Goal: Task Accomplishment & Management: Complete application form

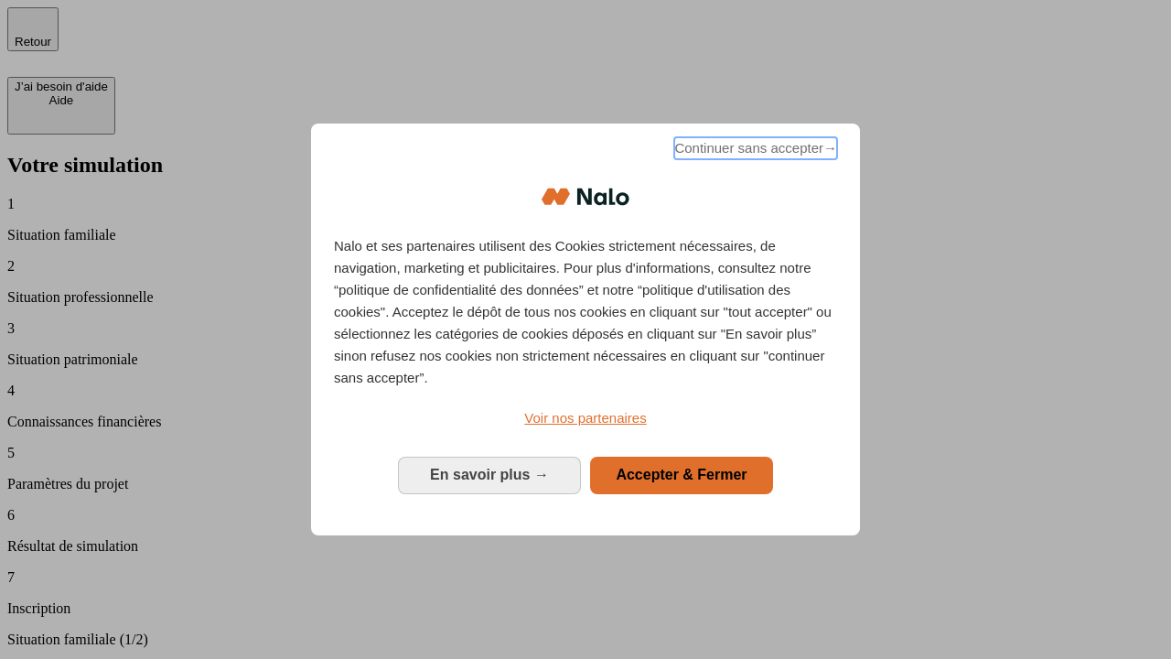
click at [754, 151] on span "Continuer sans accepter →" at bounding box center [755, 148] width 163 height 22
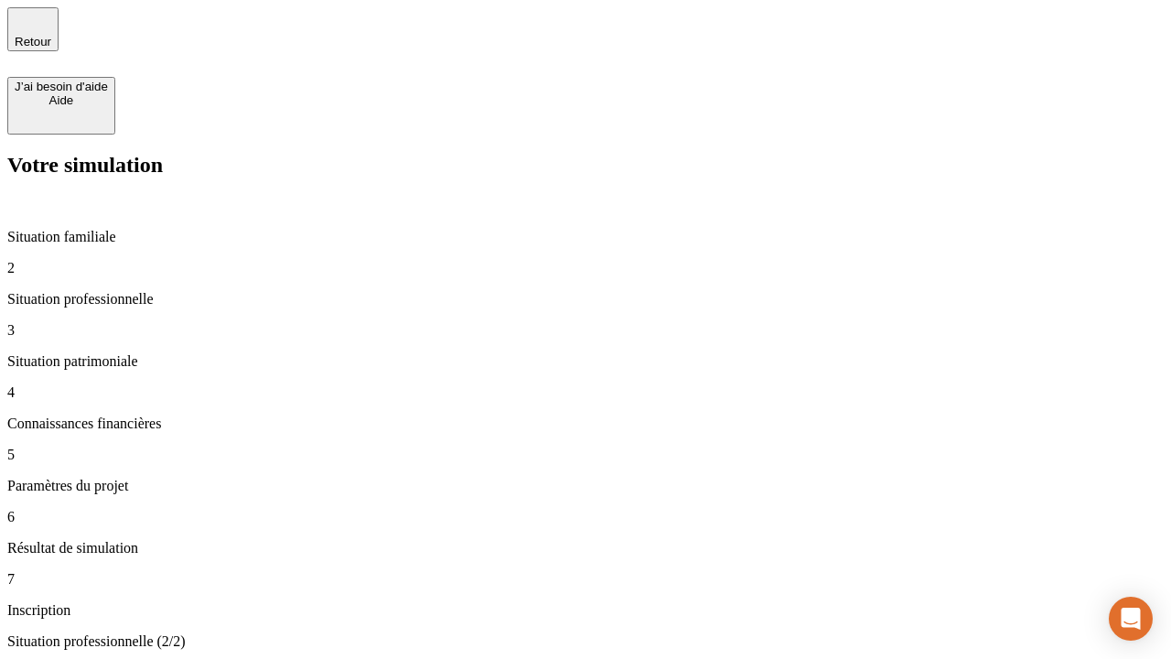
type input "30 000"
type input "1 000"
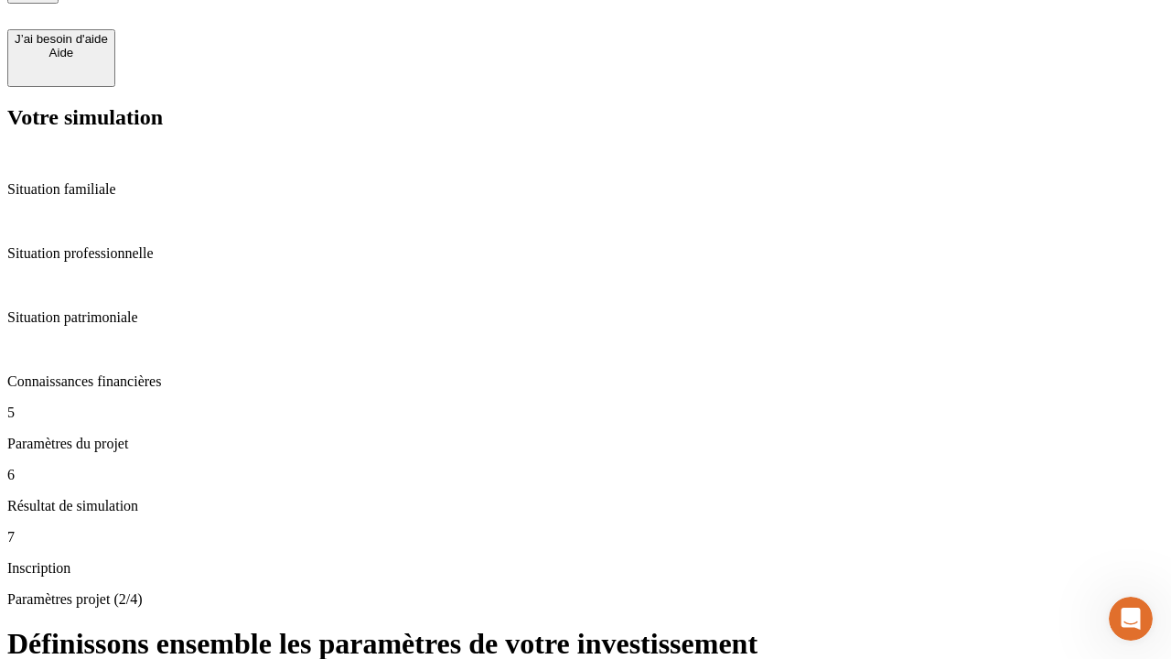
type input "40"
type input "200 000"
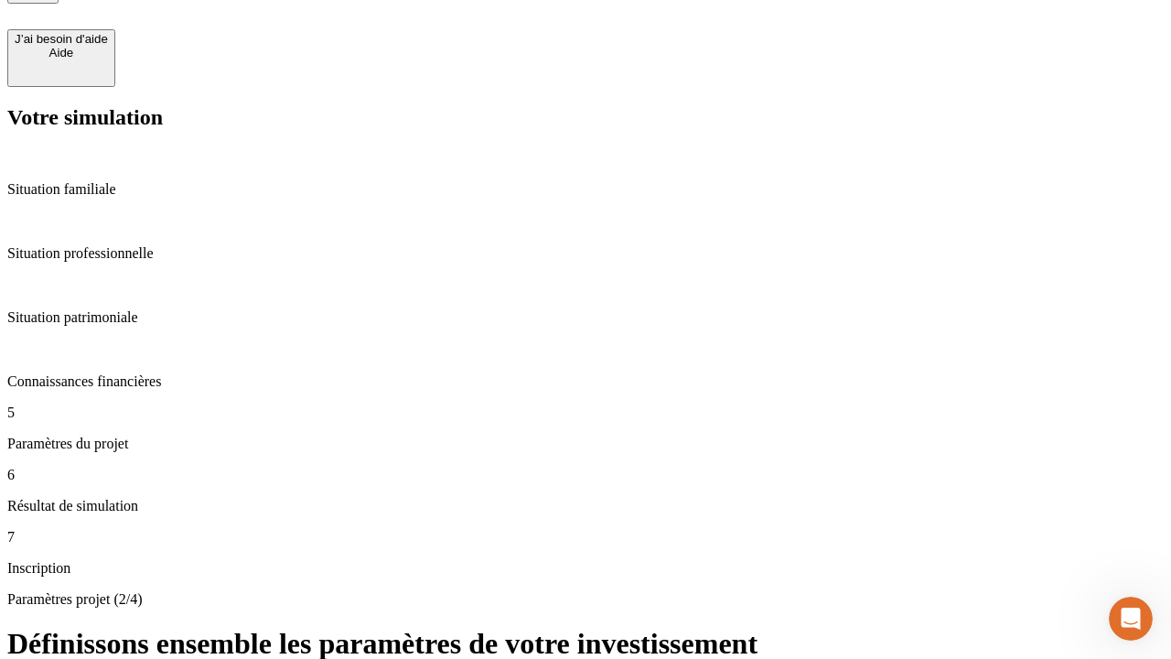
type input "640"
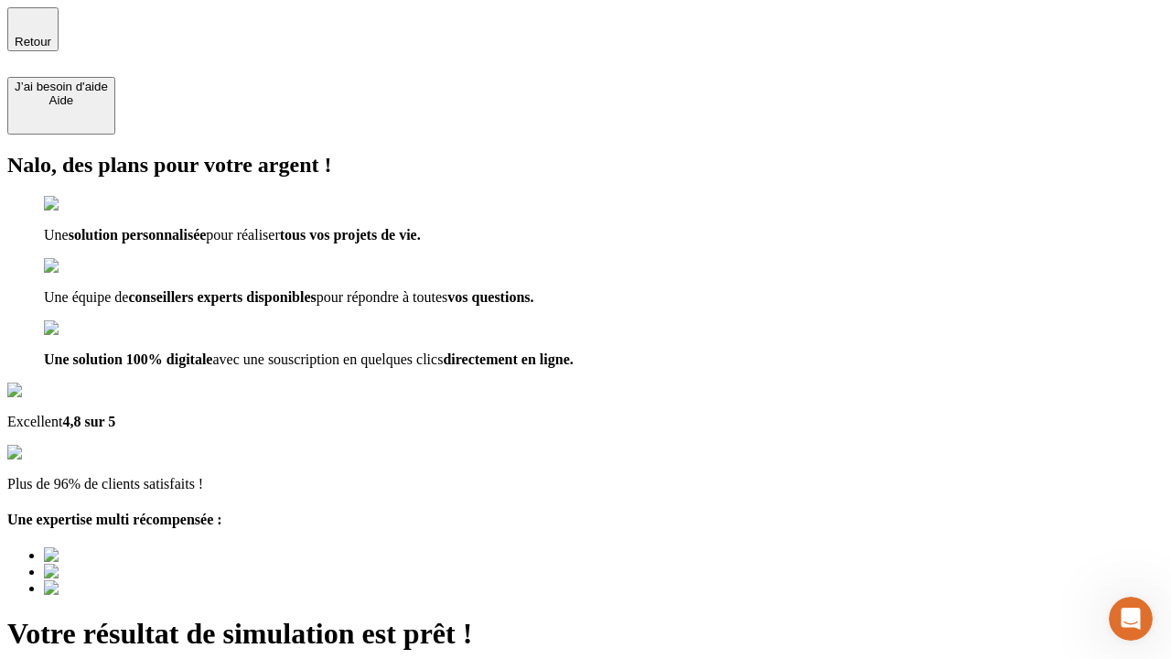
type input "[EMAIL_ADDRESS][DOMAIN_NAME]"
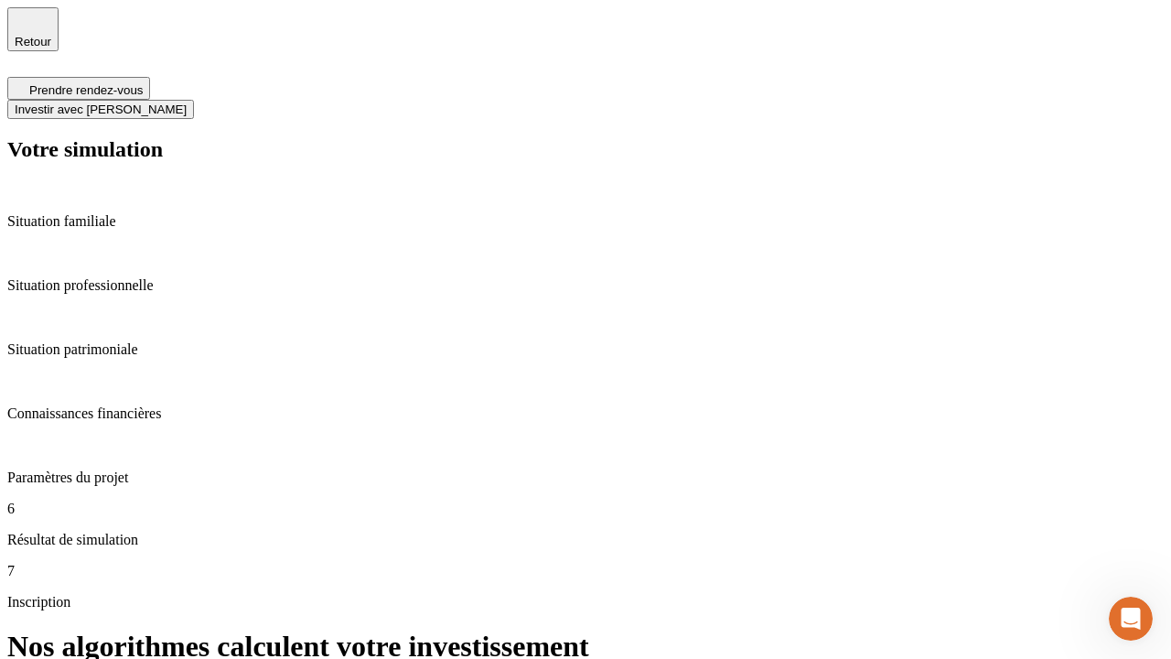
scroll to position [7, 0]
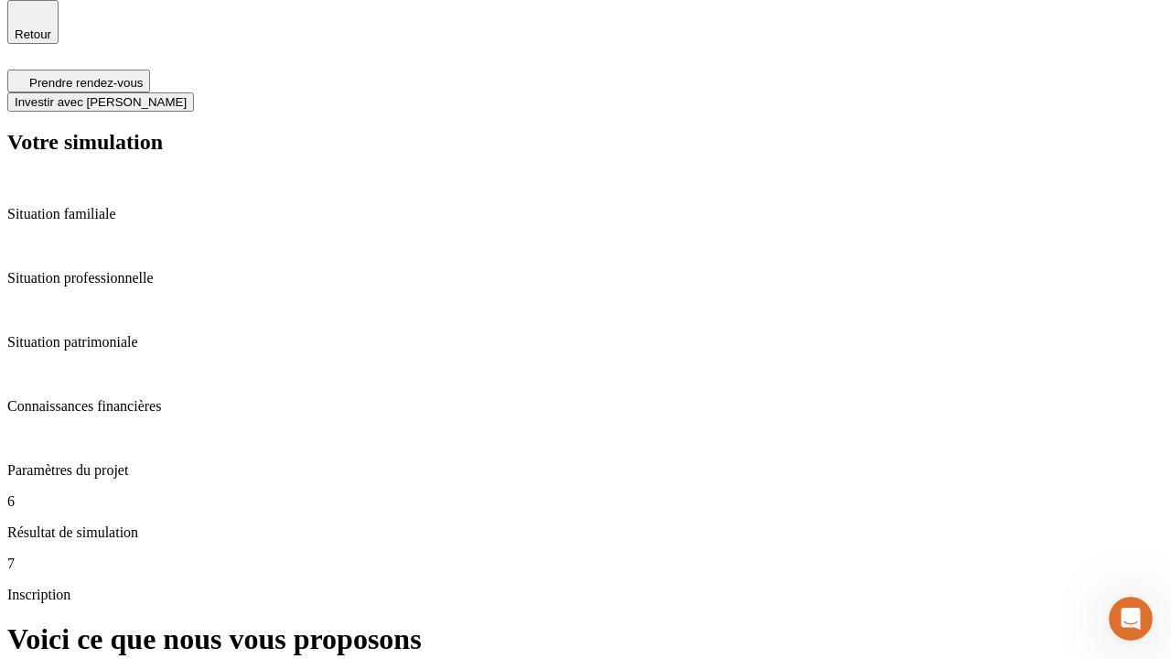
click at [187, 95] on span "Investir avec [PERSON_NAME]" at bounding box center [101, 102] width 172 height 14
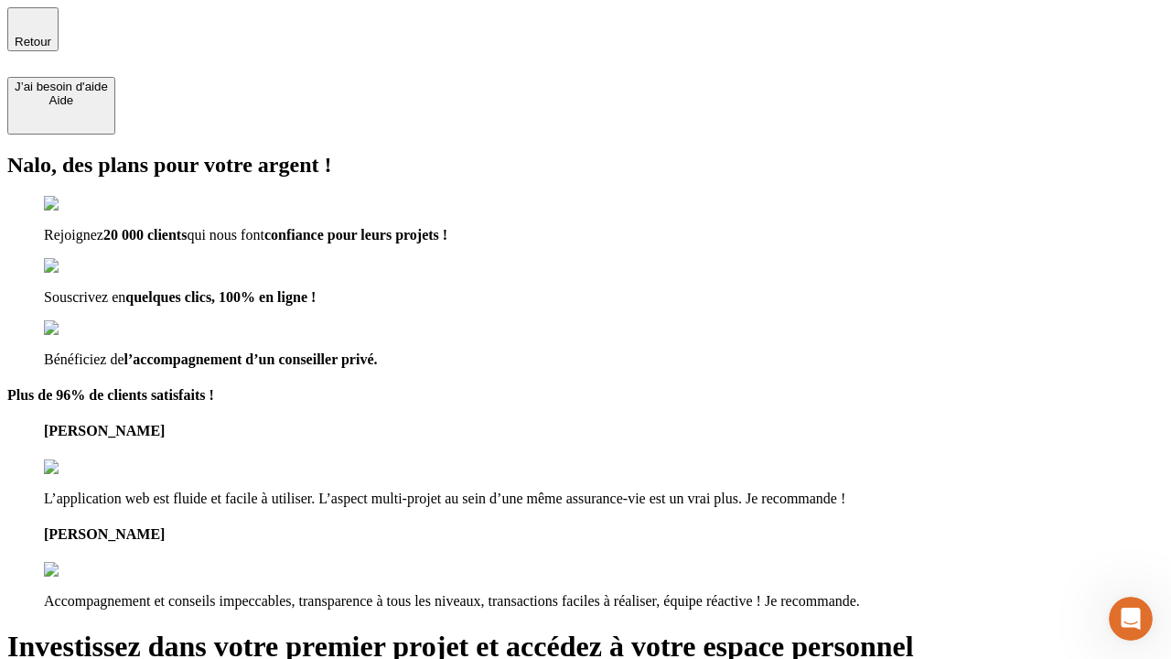
type input "[EMAIL_ADDRESS][DOMAIN_NAME]"
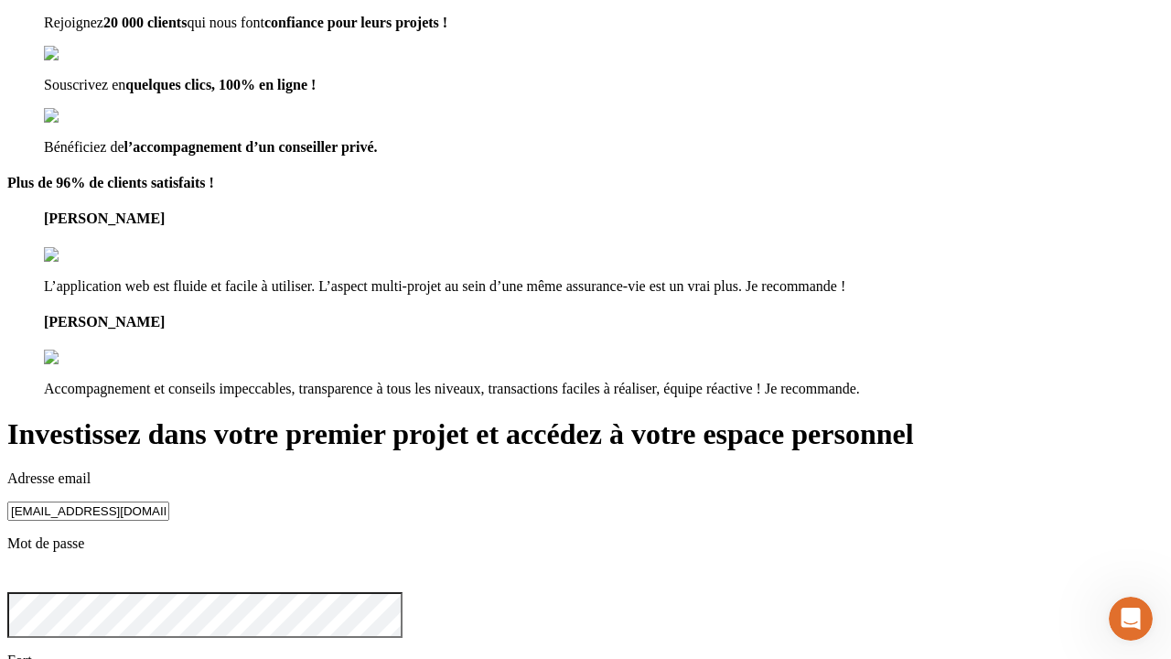
scroll to position [20, 0]
